Goal: Task Accomplishment & Management: Complete application form

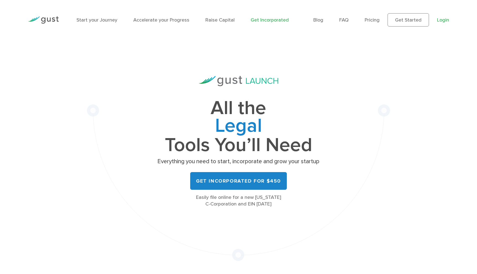
click at [446, 21] on link "Login" at bounding box center [443, 20] width 12 height 6
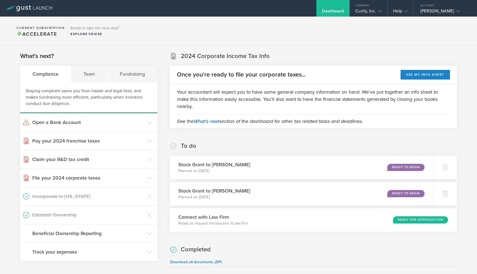
click at [194, 42] on section "Current Subscription Accelerate Ready to take the next step? Explore Raise" at bounding box center [238, 31] width 477 height 28
click at [373, 11] on div "Curify, Inc." at bounding box center [368, 12] width 26 height 8
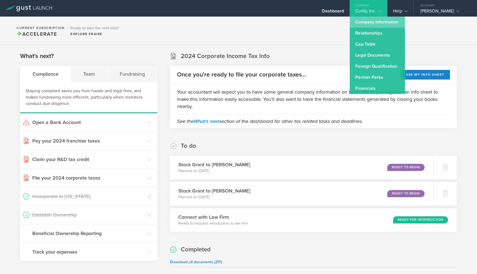
click at [374, 23] on link "Company Information" at bounding box center [377, 22] width 55 height 11
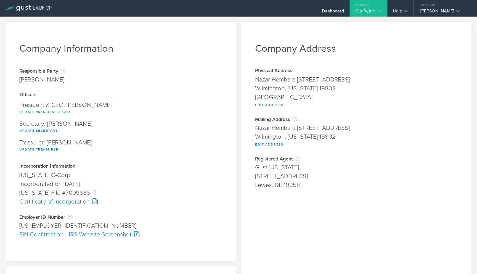
click at [369, 12] on div "Curify, Inc." at bounding box center [368, 12] width 26 height 8
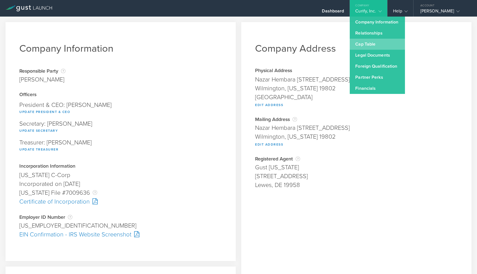
click at [365, 45] on link "Cap Table" at bounding box center [377, 44] width 55 height 11
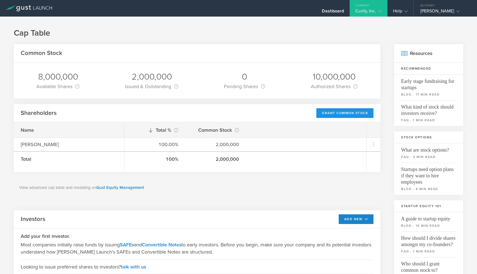
click at [350, 114] on div "Grant Common Stock" at bounding box center [344, 113] width 57 height 10
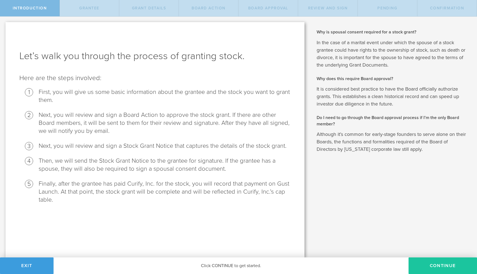
click at [439, 264] on button "Continue" at bounding box center [443, 265] width 68 height 17
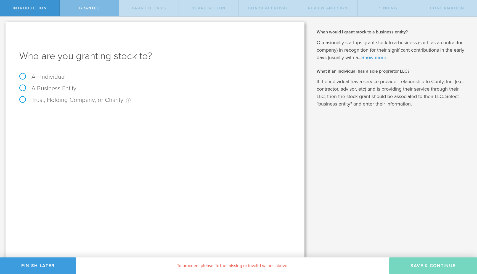
click at [63, 90] on label "A Business Entity" at bounding box center [47, 88] width 57 height 7
click at [4, 25] on input "A Business Entity" at bounding box center [2, 21] width 4 height 9
radio input "true"
click at [104, 115] on input "text" at bounding box center [176, 115] width 230 height 8
paste input "Usaldusfond Wise Guys Ventures Fond 1"
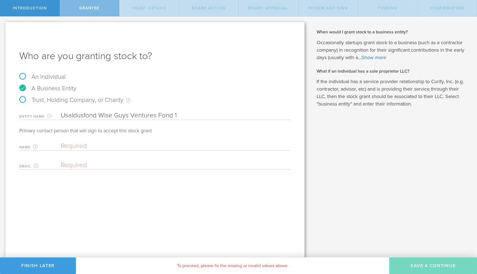
type input "Usaldusfond Wise Guys Ventures Fond 1"
click at [103, 145] on input "text" at bounding box center [174, 146] width 227 height 8
click at [76, 162] on input "email" at bounding box center [174, 165] width 227 height 8
paste input "dag@startupwiseguys.com"
type input "dag@startupwiseguys.com"
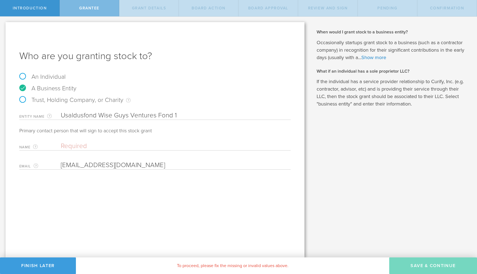
click at [84, 143] on input "text" at bounding box center [174, 146] width 227 height 8
click at [88, 146] on input "text" at bounding box center [174, 146] width 227 height 8
paste input "Dag Ainsoo"
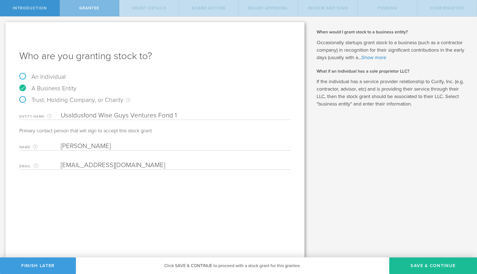
type input "Dag Ainsoo"
click at [171, 235] on div "Who are you granting stock to? An Individual A Business Entity Trust, Holding C…" at bounding box center [155, 139] width 299 height 235
click at [422, 269] on button "Save & Continue" at bounding box center [433, 265] width 88 height 17
type input "48"
type input "12"
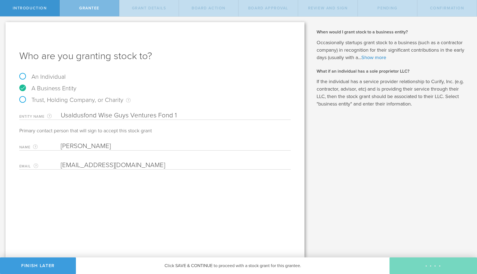
select select "none"
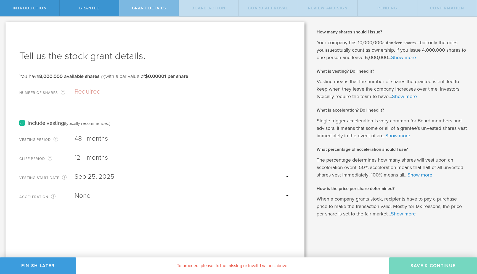
click at [21, 124] on label "Include vesting (typically recommended)" at bounding box center [64, 123] width 91 height 6
click at [0, 0] on input "Include vesting (typically recommended)" at bounding box center [0, 0] width 0 height 0
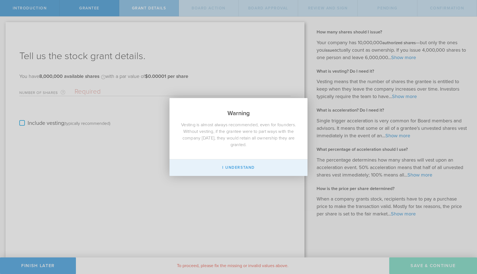
click at [252, 170] on button "I Understand" at bounding box center [238, 167] width 138 height 17
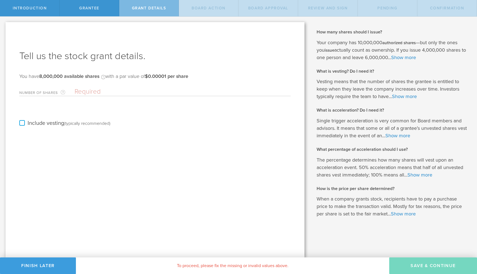
click at [100, 92] on input "Number of Shares The total amount of stock the company is granting to this reci…" at bounding box center [183, 92] width 216 height 8
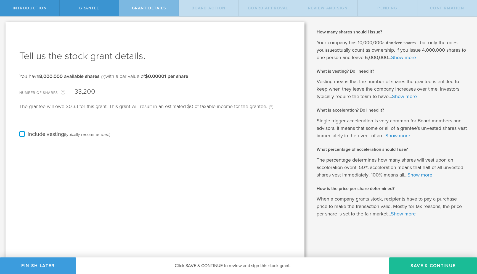
type input "33,200"
click at [121, 115] on div "Include vesting (typically recommended)" at bounding box center [154, 129] width 271 height 28
click at [413, 263] on button "Save & Continue" at bounding box center [433, 265] width 88 height 17
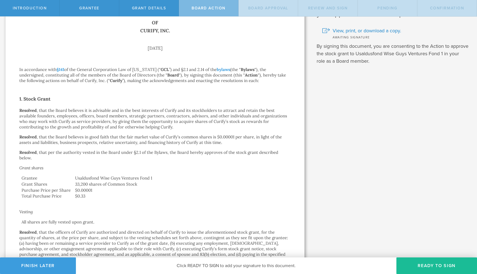
scroll to position [177, 0]
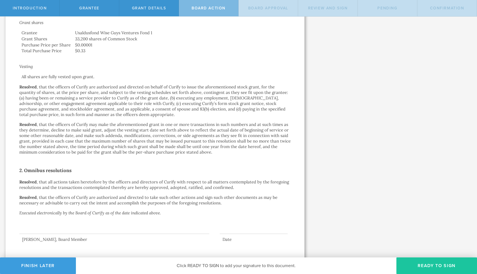
click at [419, 265] on button "Ready to Sign" at bounding box center [436, 265] width 81 height 17
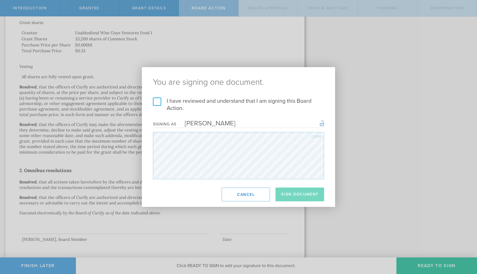
click at [152, 101] on div "I have reviewed and understand that I am signing this Board Action. I understan…" at bounding box center [238, 138] width 193 height 82
click at [158, 102] on label "I have reviewed and understand that I am signing this Board Action." at bounding box center [238, 104] width 171 height 14
click at [0, 0] on input "I have reviewed and understand that I am signing this Board Action." at bounding box center [0, 0] width 0 height 0
click at [300, 198] on button "Sign Document" at bounding box center [299, 194] width 49 height 14
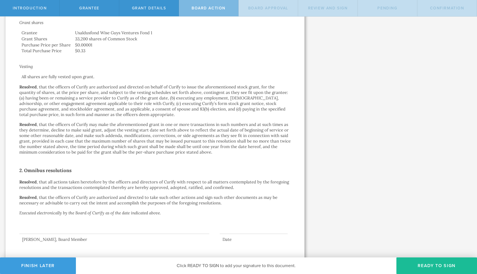
scroll to position [0, 0]
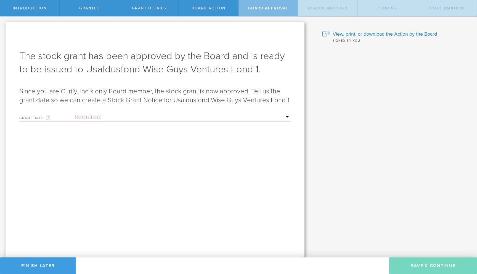
click at [240, 119] on select "Required Upon grantee's signature A specific date" at bounding box center [183, 117] width 216 height 8
select select "uponGranteeSignature"
click at [75, 113] on select "Required Upon grantee's signature A specific date" at bounding box center [183, 117] width 216 height 8
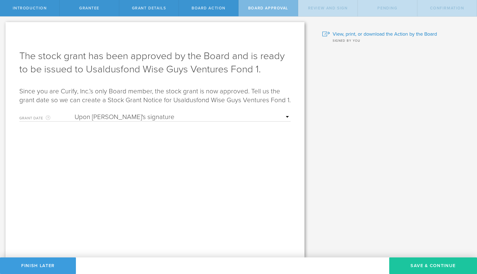
click at [426, 263] on button "Save & Continue" at bounding box center [433, 265] width 88 height 17
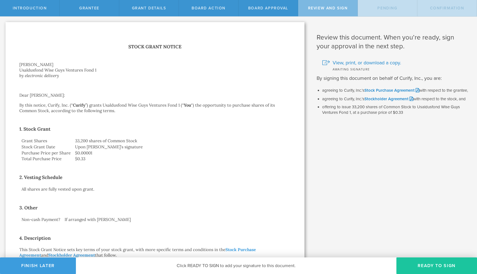
click at [414, 267] on button "Ready to Sign" at bounding box center [436, 265] width 81 height 17
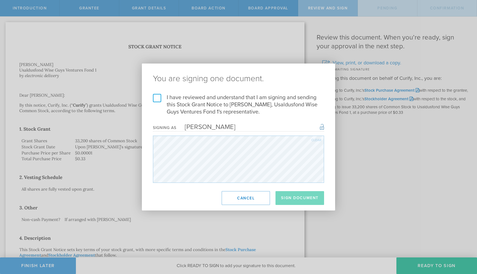
click at [160, 97] on label "I have reviewed and understand that I am signing and sending this Stock Grant N…" at bounding box center [238, 105] width 171 height 22
click at [0, 0] on input "I have reviewed and understand that I am signing and sending this Stock Grant N…" at bounding box center [0, 0] width 0 height 0
click at [298, 198] on button "Sign Document" at bounding box center [299, 198] width 49 height 14
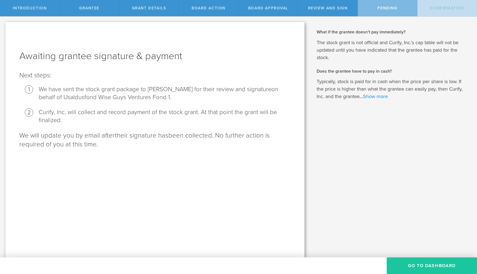
click at [422, 267] on button "Go To Dashboard" at bounding box center [432, 265] width 90 height 17
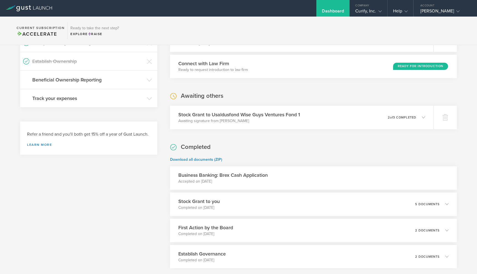
scroll to position [181, 0]
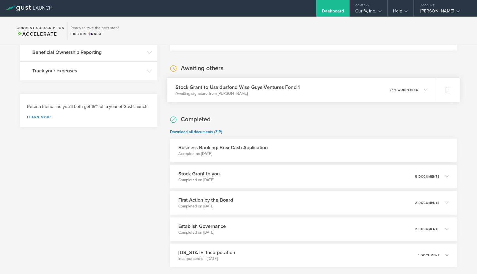
click at [307, 97] on div "Stock Grant to Usaldusfond Wise Guys Ventures Fond 1 Awaiting signature from Da…" at bounding box center [301, 90] width 269 height 24
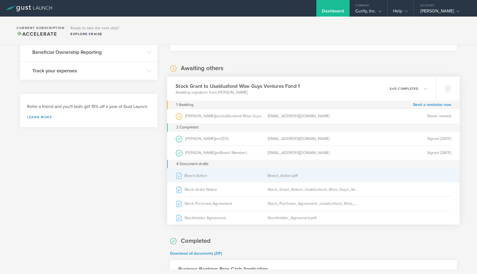
click at [221, 179] on div "Board Action" at bounding box center [222, 175] width 92 height 14
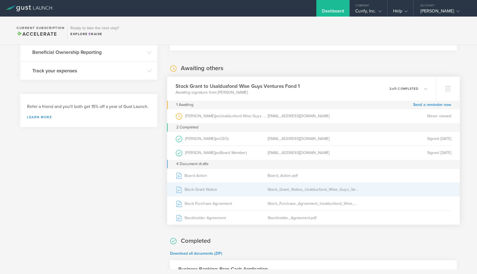
click at [233, 190] on div "Stock Grant Notice" at bounding box center [222, 189] width 92 height 14
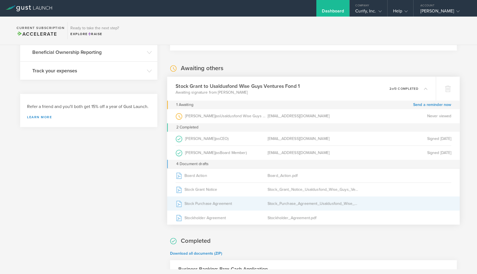
click at [220, 205] on div "Stock Purchase Agreement" at bounding box center [222, 204] width 92 height 14
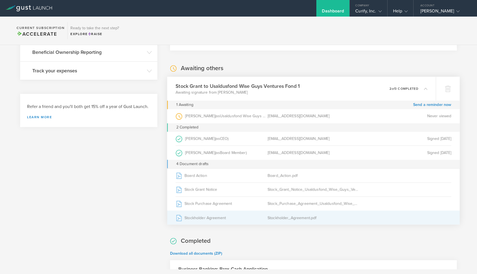
click at [264, 221] on div "Stockholder Agreement" at bounding box center [222, 218] width 92 height 14
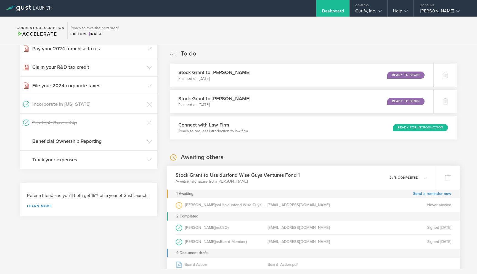
scroll to position [0, 0]
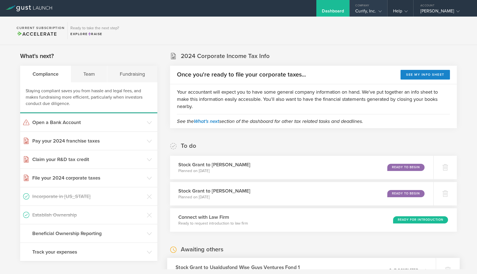
click at [372, 7] on div "Company" at bounding box center [368, 4] width 37 height 8
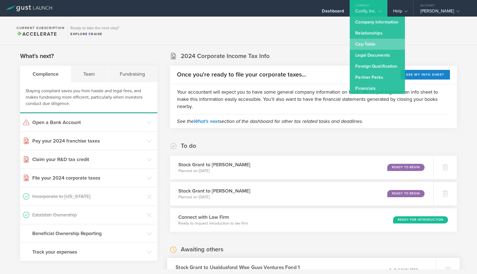
click at [363, 46] on link "Cap Table" at bounding box center [377, 44] width 55 height 11
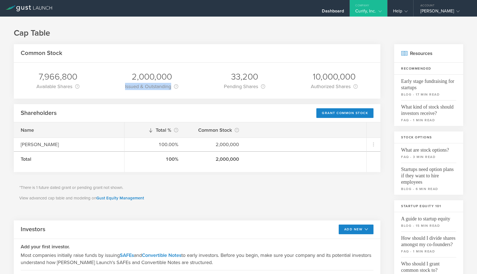
drag, startPoint x: 125, startPoint y: 86, endPoint x: 174, endPoint y: 86, distance: 48.9
click at [174, 86] on div "Issued & Outstanding This is the number of shares that are currently held by sh…" at bounding box center [151, 87] width 53 height 8
copy div "Issued & Outstanding"
drag, startPoint x: 231, startPoint y: 76, endPoint x: 274, endPoint y: 76, distance: 42.2
click at [274, 76] on div "7,966,800 Available Shares This is the number of shares that the company has av…" at bounding box center [197, 81] width 367 height 36
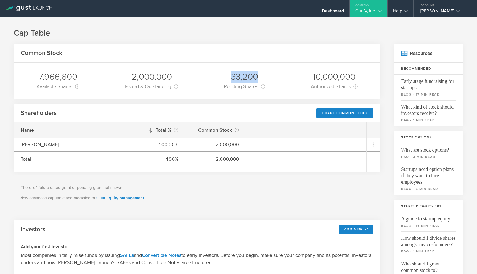
copy div "33,200"
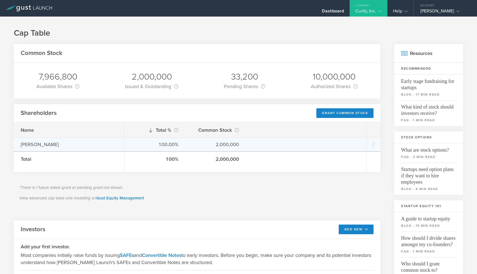
click at [31, 144] on div "Nazar Hembara" at bounding box center [69, 144] width 97 height 7
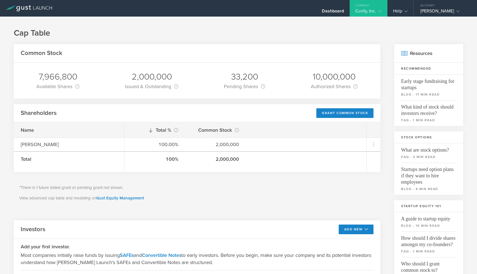
click at [378, 11] on gust-icon at bounding box center [379, 11] width 6 height 6
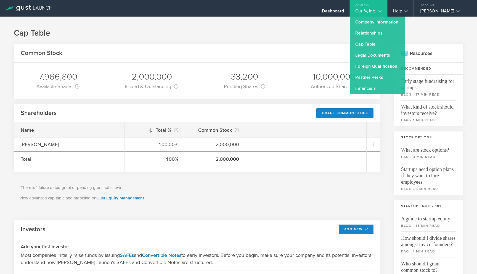
click at [310, 192] on div "*There is 1 future dated grant or pending grant not shown. View advanced cap ta…" at bounding box center [197, 193] width 367 height 36
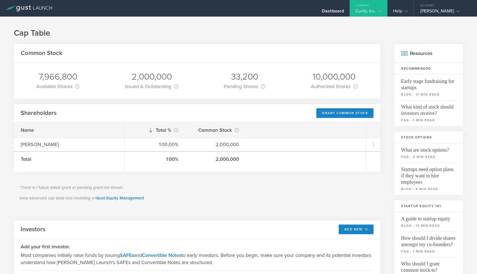
click at [372, 6] on div "Company" at bounding box center [368, 4] width 37 height 8
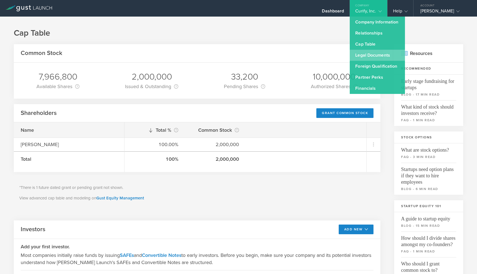
click at [370, 57] on link "Legal Documents" at bounding box center [377, 55] width 55 height 11
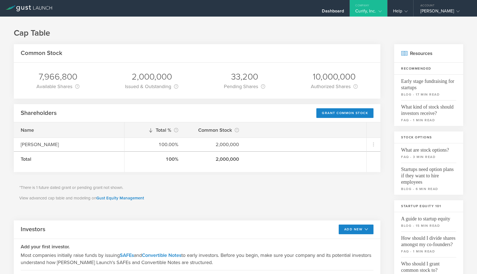
click at [371, 10] on div "Curify, Inc." at bounding box center [368, 12] width 26 height 8
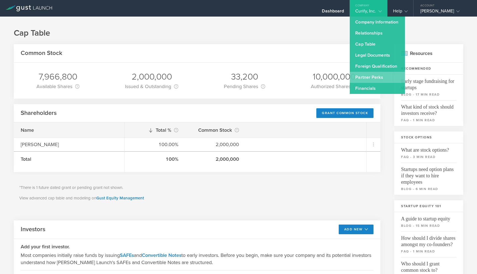
click at [364, 76] on link "Partner Perks" at bounding box center [377, 77] width 55 height 11
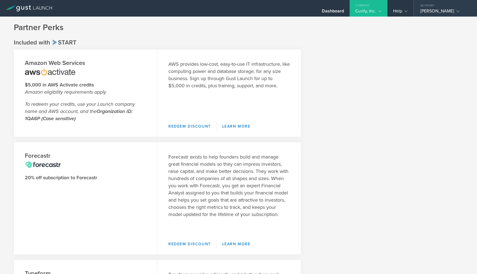
click at [433, 9] on div "Nazar Hembara" at bounding box center [443, 12] width 47 height 8
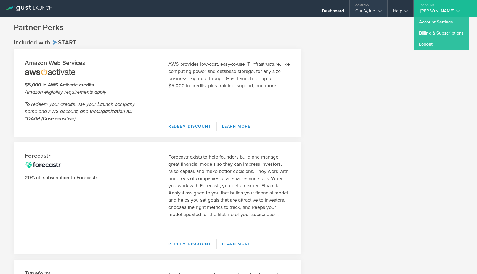
click at [358, 8] on div "Company" at bounding box center [368, 4] width 37 height 8
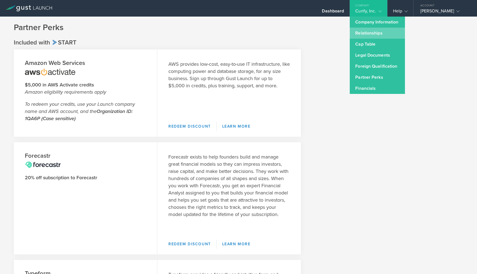
click at [382, 31] on link "Relationships" at bounding box center [377, 33] width 55 height 11
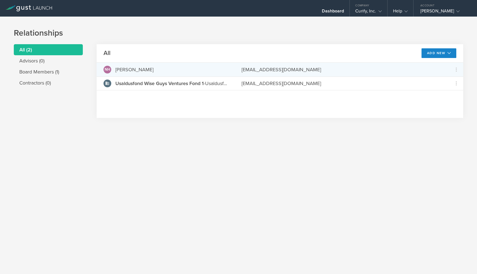
click at [141, 71] on div "Nazar Hembara" at bounding box center [134, 69] width 38 height 7
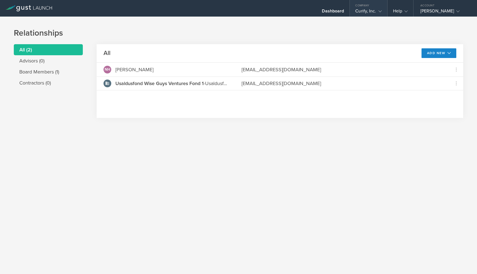
click at [368, 7] on div "Company" at bounding box center [368, 4] width 37 height 8
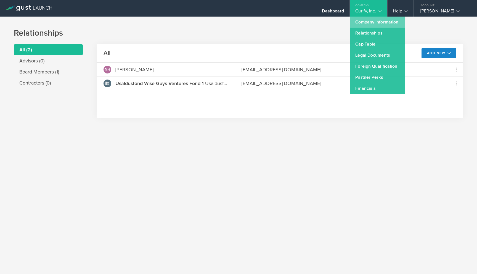
click at [369, 23] on link "Company Information" at bounding box center [377, 22] width 55 height 11
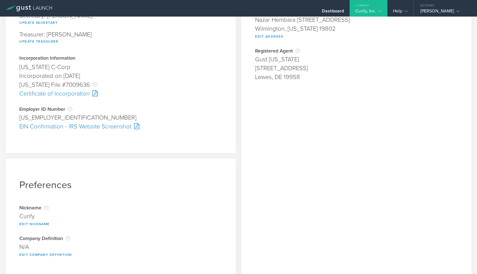
scroll to position [119, 0]
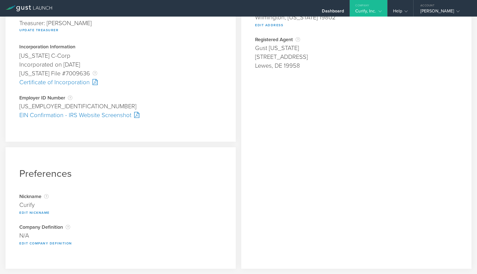
click at [369, 12] on div "Curify, Inc." at bounding box center [368, 12] width 26 height 8
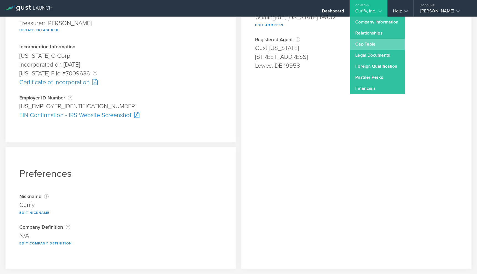
click at [368, 47] on link "Cap Table" at bounding box center [377, 44] width 55 height 11
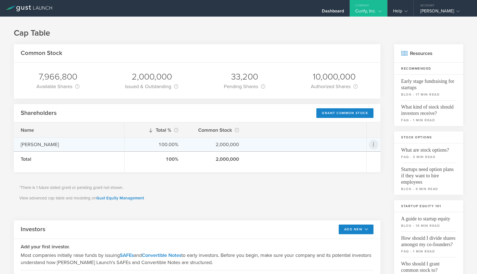
click at [373, 145] on icon at bounding box center [373, 144] width 7 height 7
click at [344, 131] on md-backdrop at bounding box center [238, 137] width 477 height 274
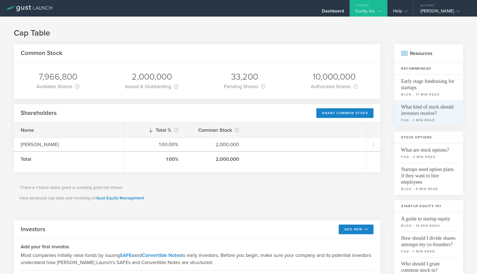
click at [429, 110] on span "What kind of stock should investors receive?" at bounding box center [428, 108] width 55 height 16
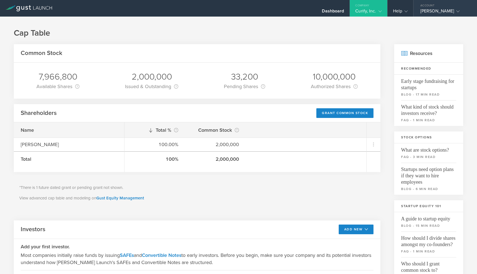
click at [428, 4] on div "Account" at bounding box center [444, 4] width 63 height 8
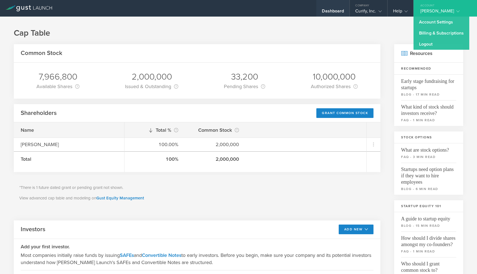
click at [342, 12] on div "Dashboard" at bounding box center [333, 12] width 22 height 8
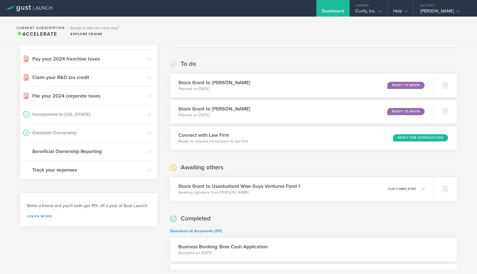
scroll to position [213, 0]
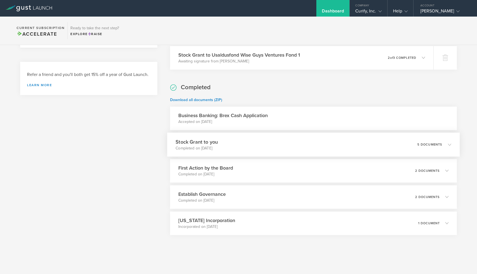
click at [326, 145] on div "Stock Grant to you Completed on Sep 8, 2022 5 documents" at bounding box center [313, 144] width 293 height 24
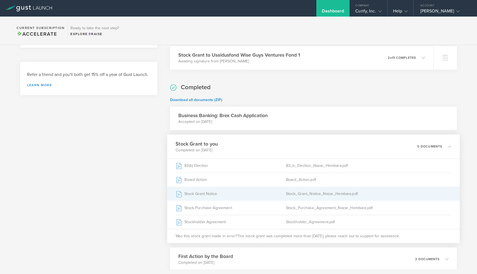
click at [222, 197] on div "Stock Grant Notice" at bounding box center [231, 194] width 110 height 14
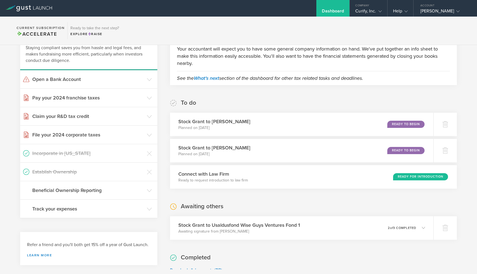
scroll to position [0, 0]
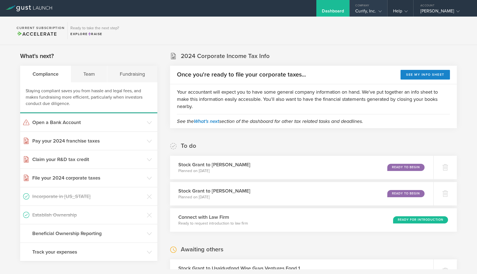
click at [373, 15] on div "Curify, Inc." at bounding box center [368, 12] width 26 height 8
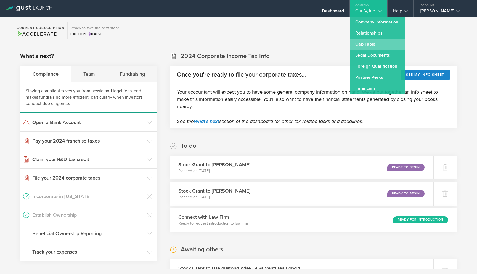
click at [369, 47] on link "Cap Table" at bounding box center [377, 44] width 55 height 11
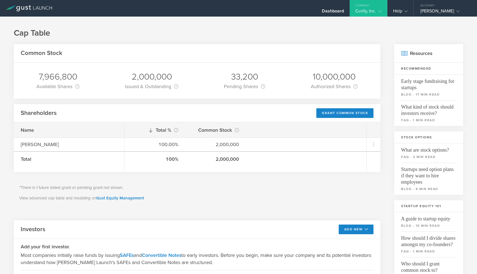
click at [164, 86] on div "Issued & Outstanding This is the number of shares that are currently held by sh…" at bounding box center [151, 87] width 53 height 8
click at [253, 88] on div "Pending Shares This is the number of shares from any pending stock grants. Alth…" at bounding box center [244, 87] width 41 height 8
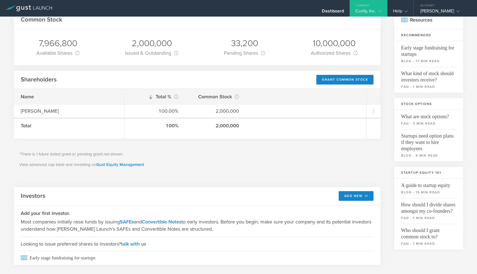
scroll to position [12, 0]
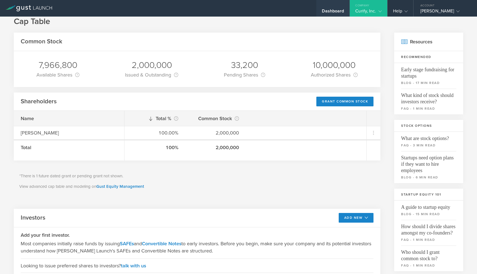
click at [331, 8] on div "Dashboard" at bounding box center [333, 12] width 22 height 8
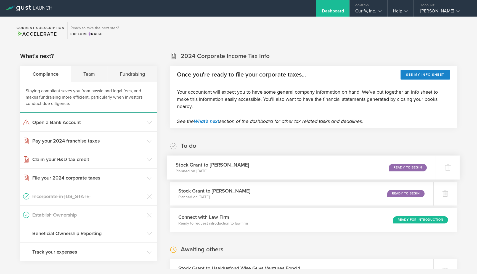
scroll to position [147, 0]
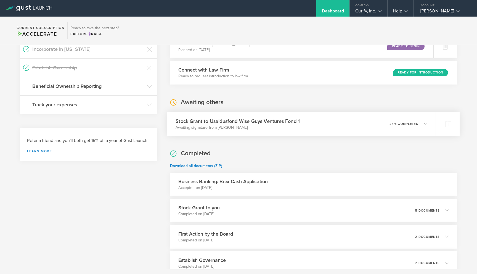
click at [345, 121] on div "Stock Grant to Usaldusfond Wise Guys Ventures Fond 1 Awaiting signature from Da…" at bounding box center [301, 124] width 269 height 24
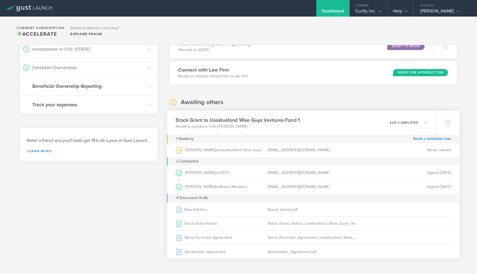
click at [232, 150] on span "Usaldusfond Wise Guys Ventures Fond 1" at bounding box center [255, 149] width 71 height 5
click at [300, 150] on div "dag@startupwiseguys.com" at bounding box center [313, 150] width 92 height 14
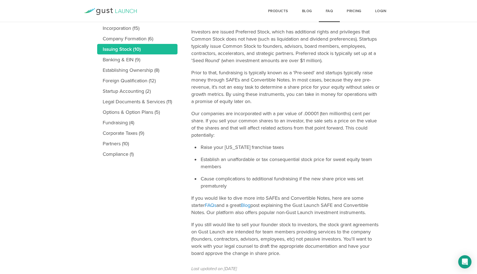
scroll to position [113, 0]
